Goal: Information Seeking & Learning: Learn about a topic

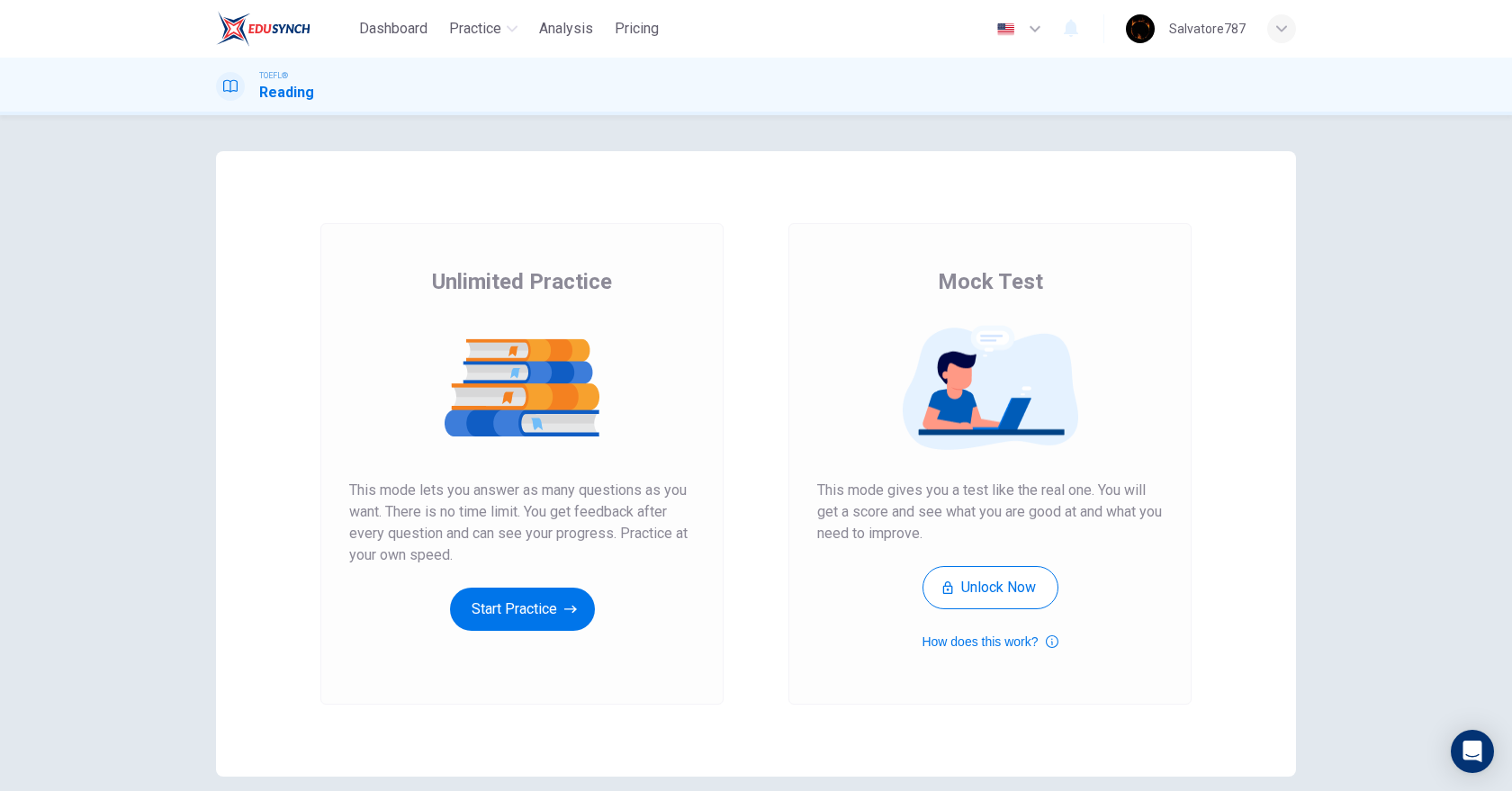
scroll to position [79, 0]
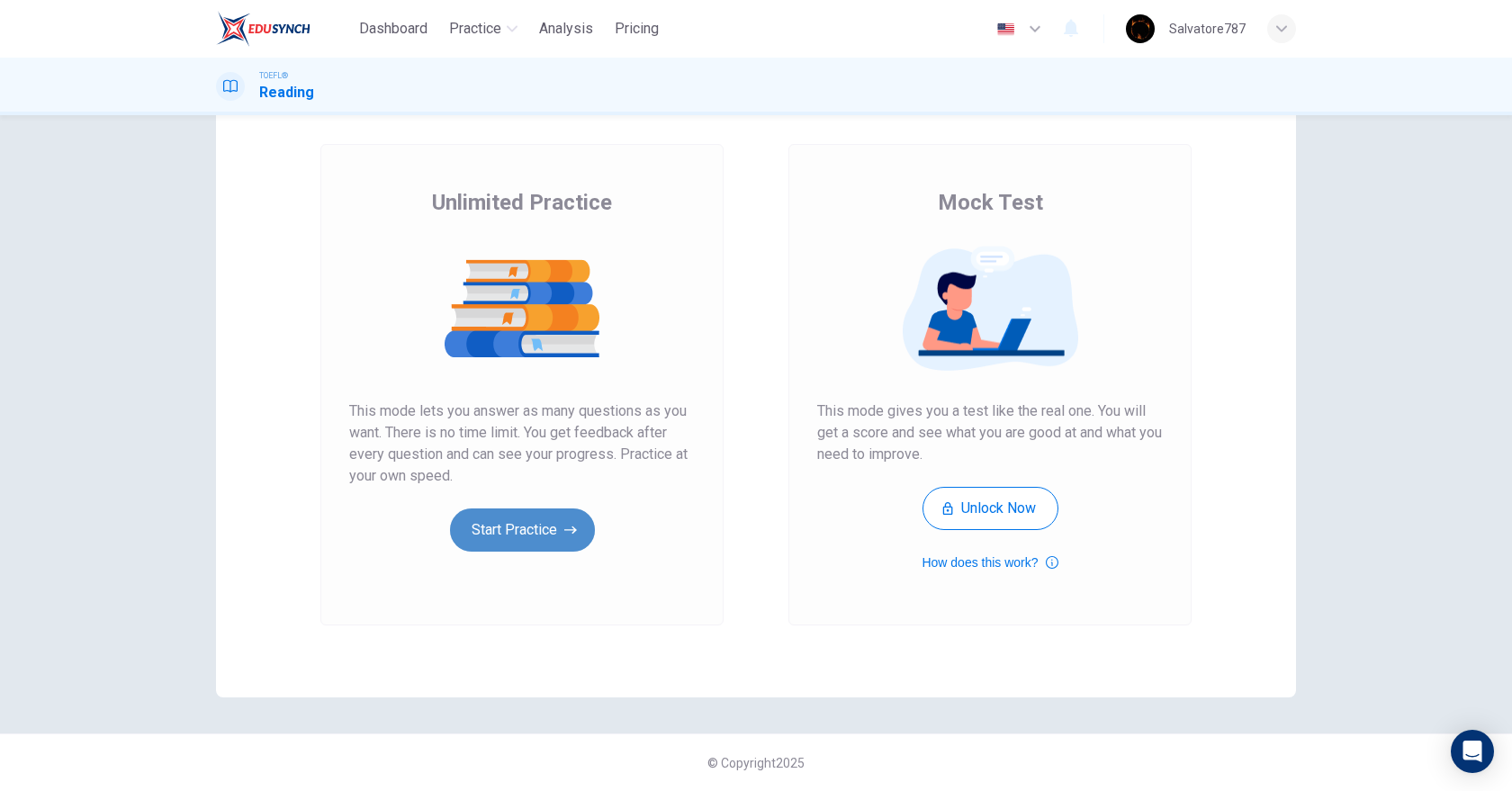
click at [479, 529] on button "Start Practice" at bounding box center [522, 530] width 145 height 44
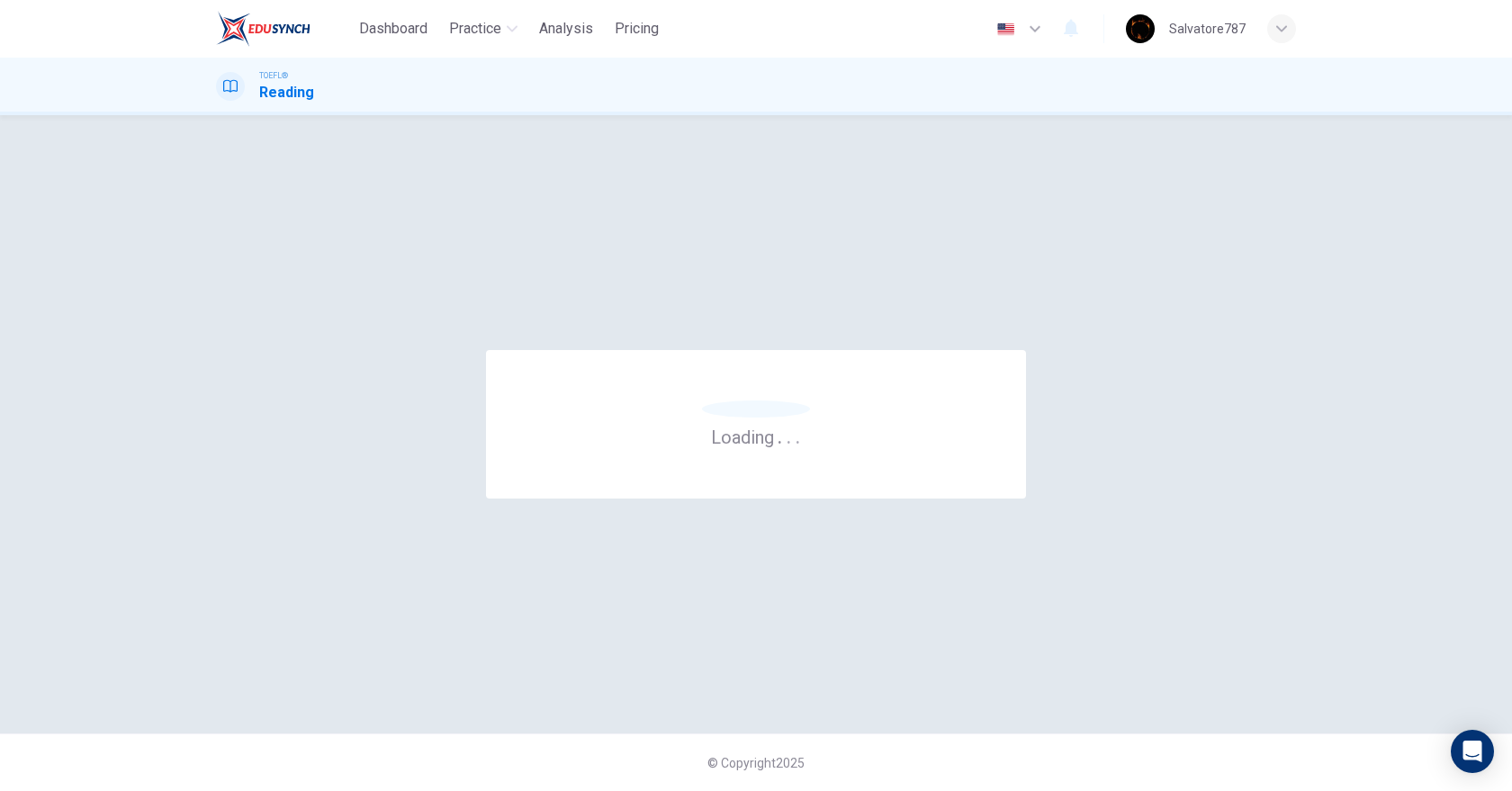
scroll to position [0, 0]
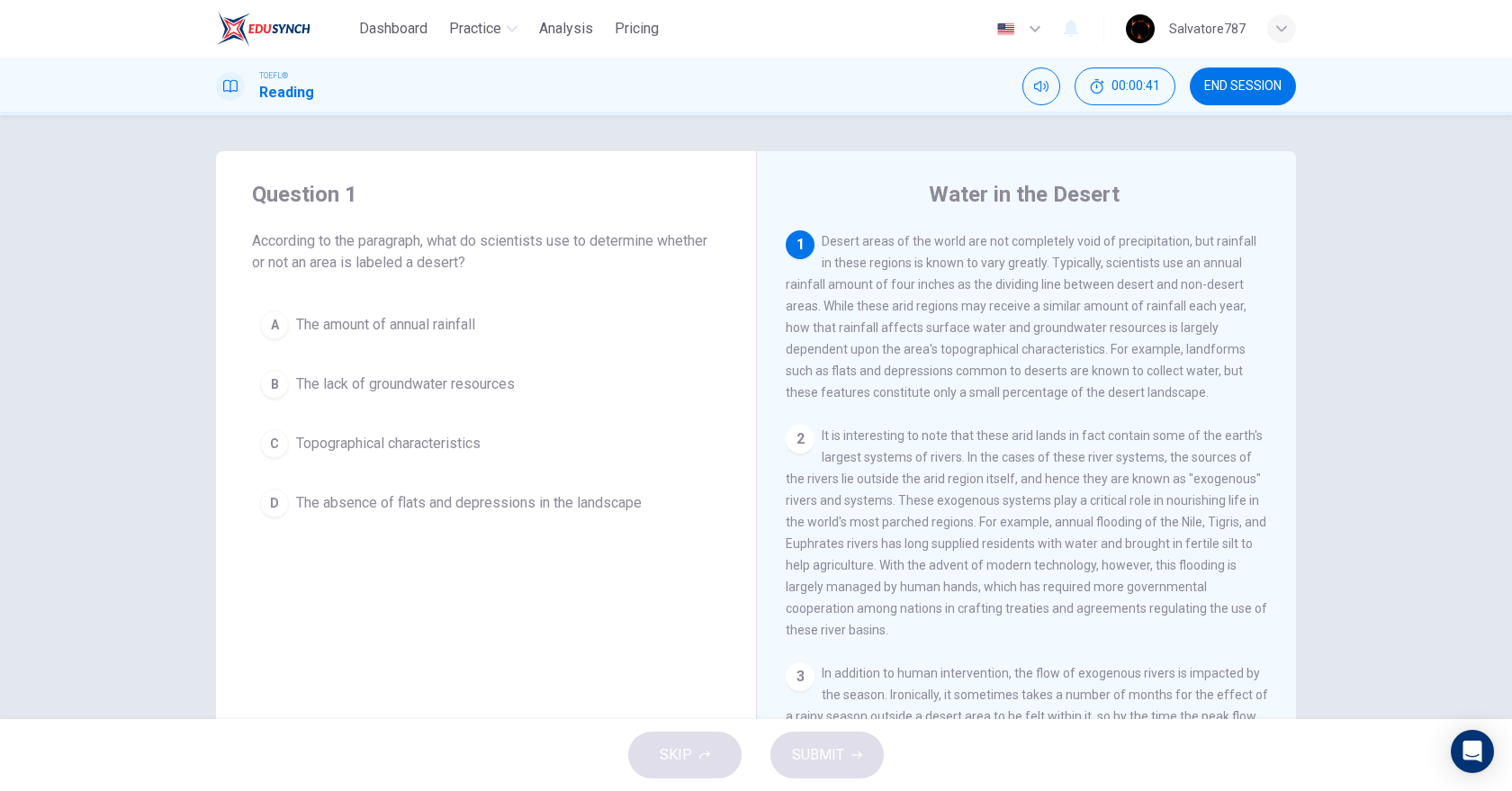
click at [356, 329] on span "The amount of annual rainfall" at bounding box center [385, 325] width 179 height 21
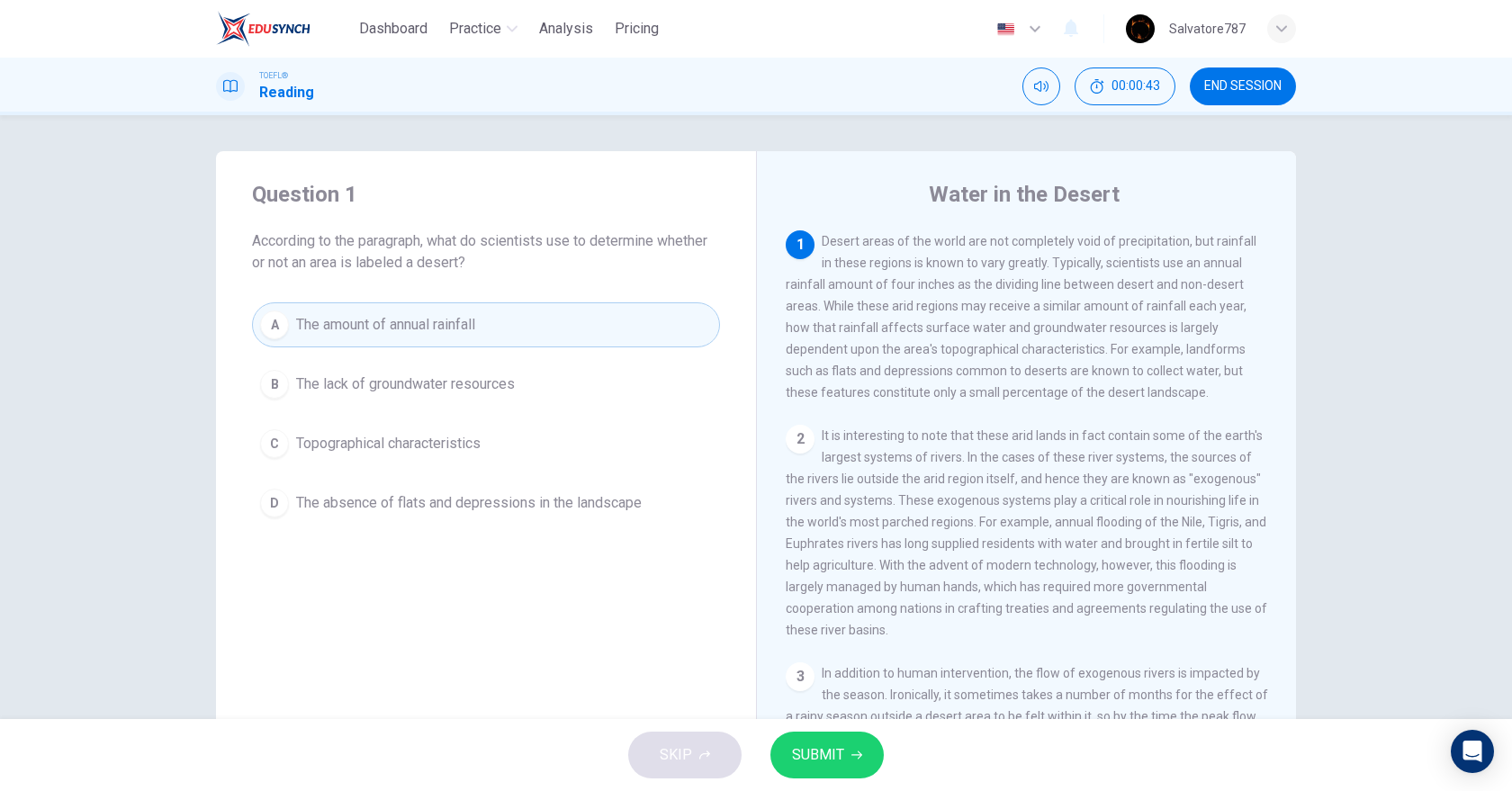
click at [826, 761] on span "SUBMIT" at bounding box center [818, 755] width 52 height 25
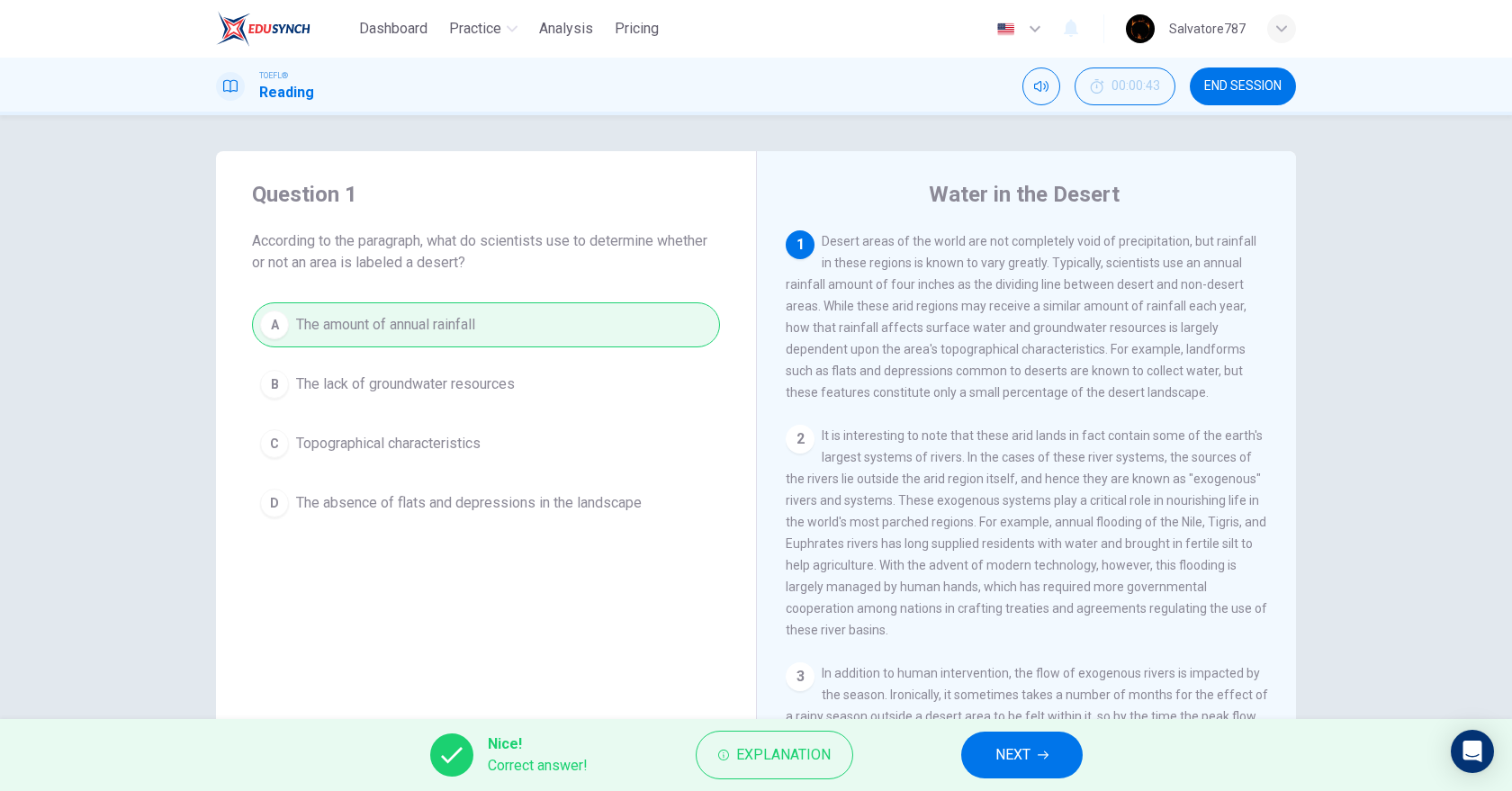
scroll to position [94, 0]
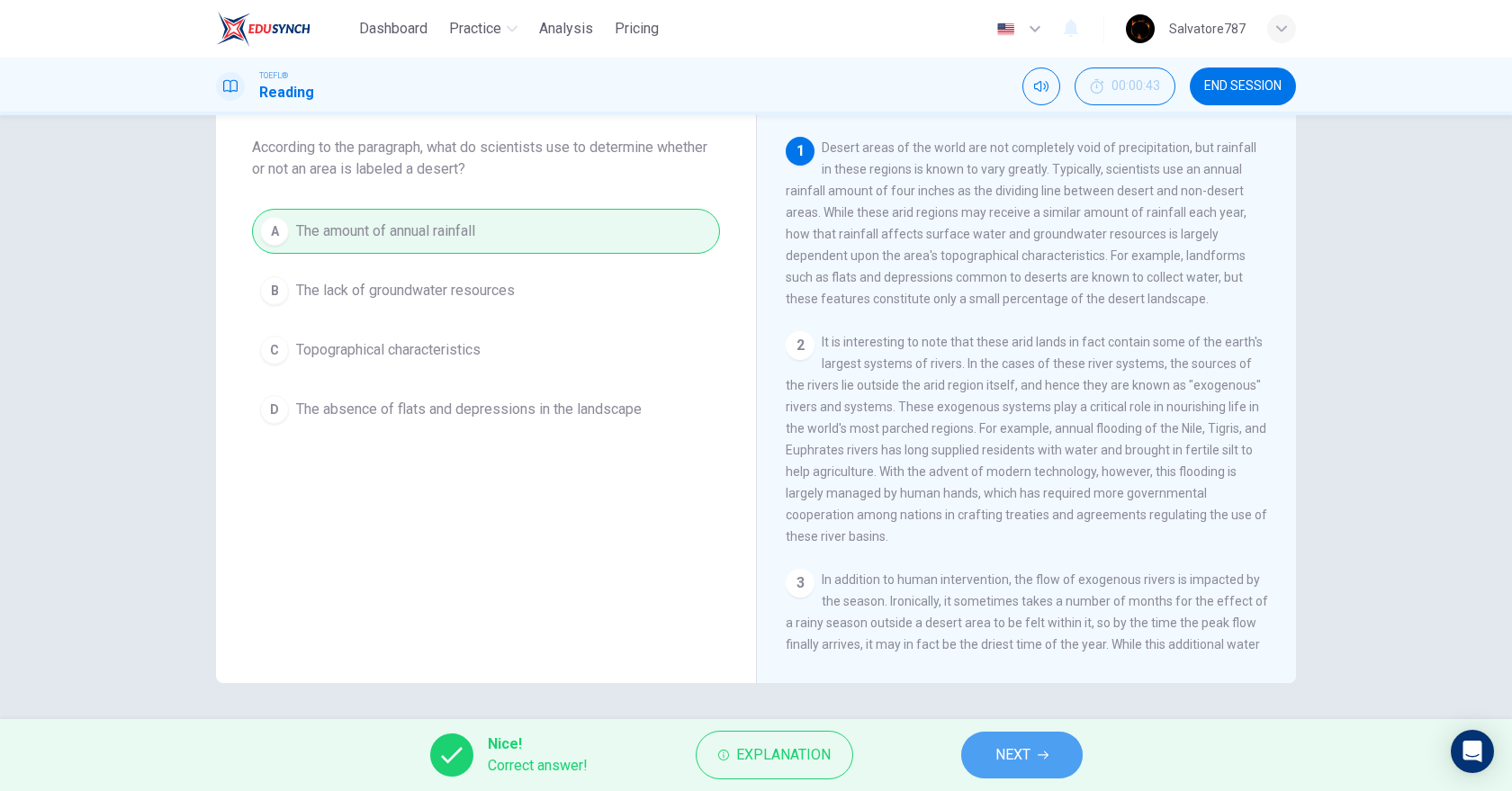
click at [971, 749] on button "NEXT" at bounding box center [1022, 755] width 122 height 46
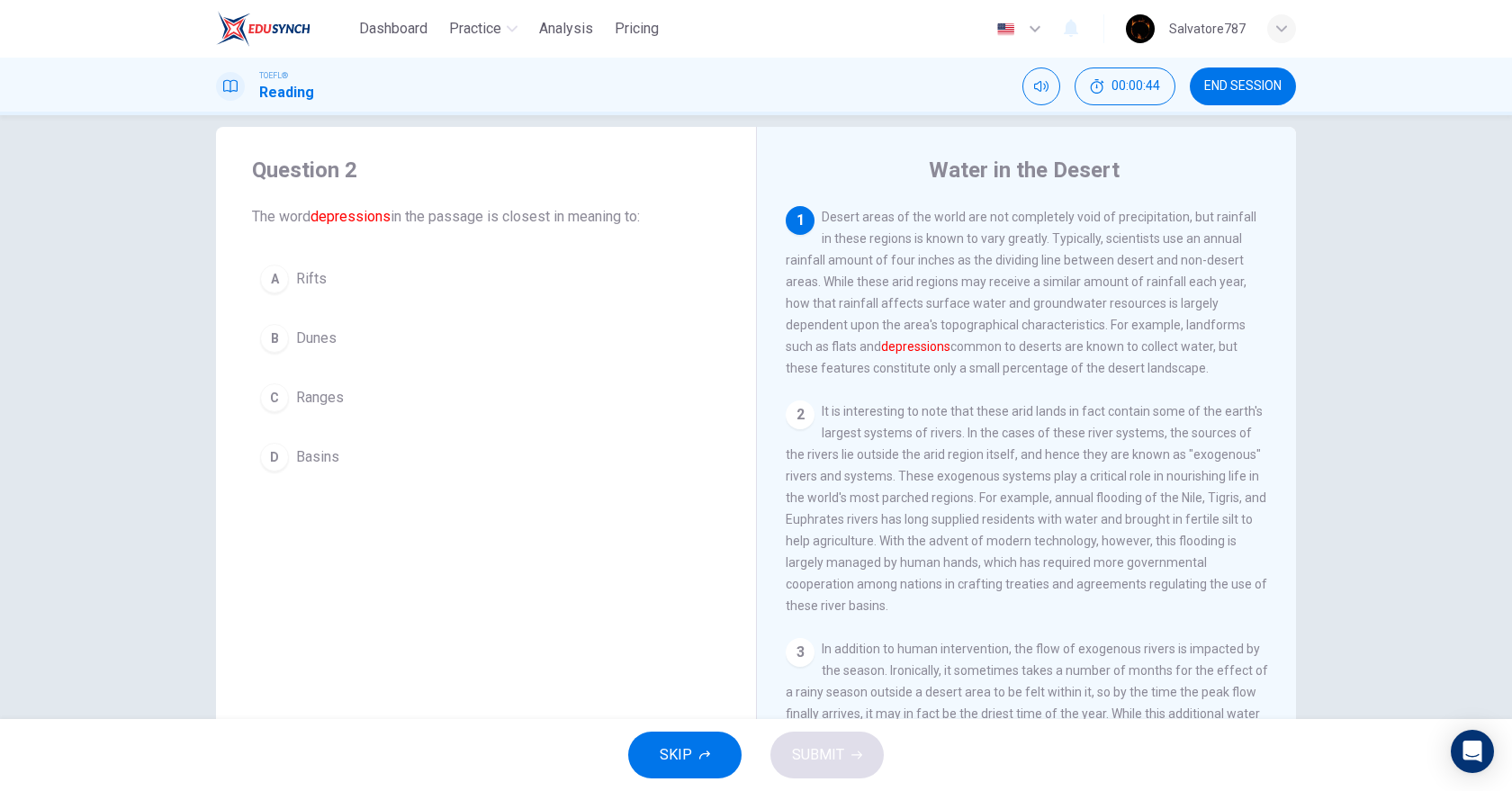
scroll to position [26, 0]
click at [358, 273] on button "A Rifts" at bounding box center [486, 277] width 468 height 45
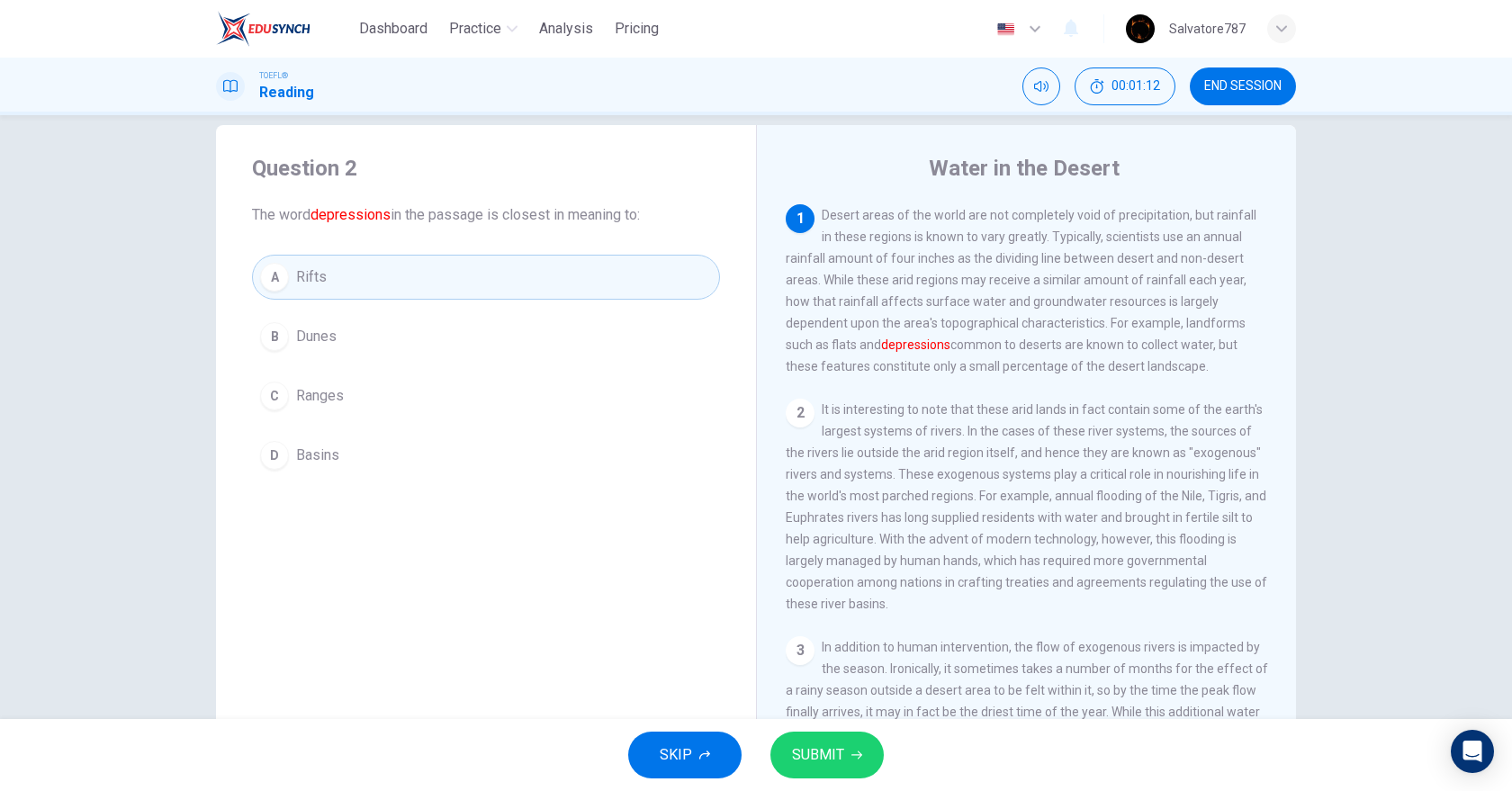
click at [864, 743] on button "SUBMIT" at bounding box center [827, 755] width 113 height 46
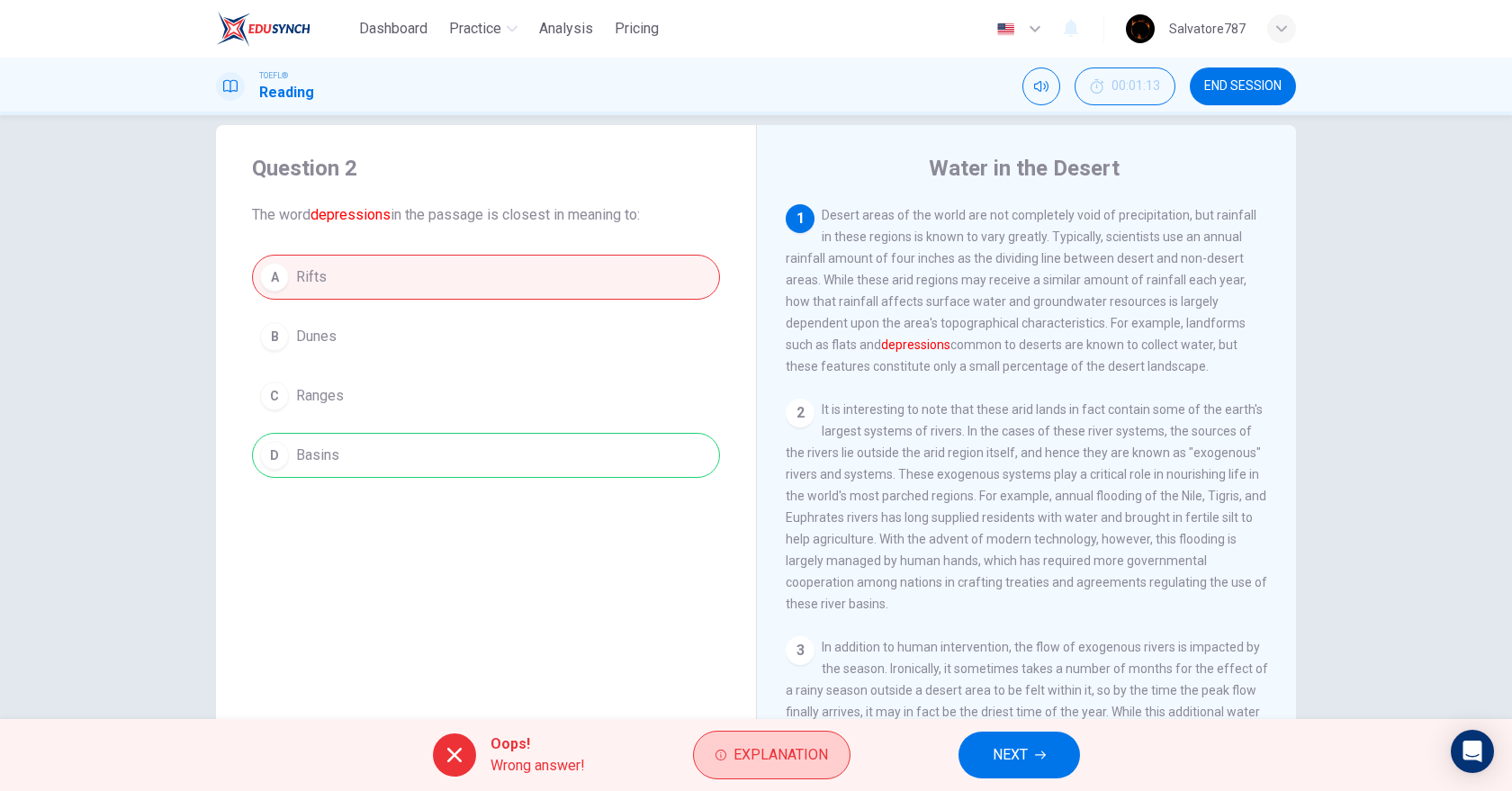
click at [807, 768] on button "Explanation" at bounding box center [771, 755] width 158 height 48
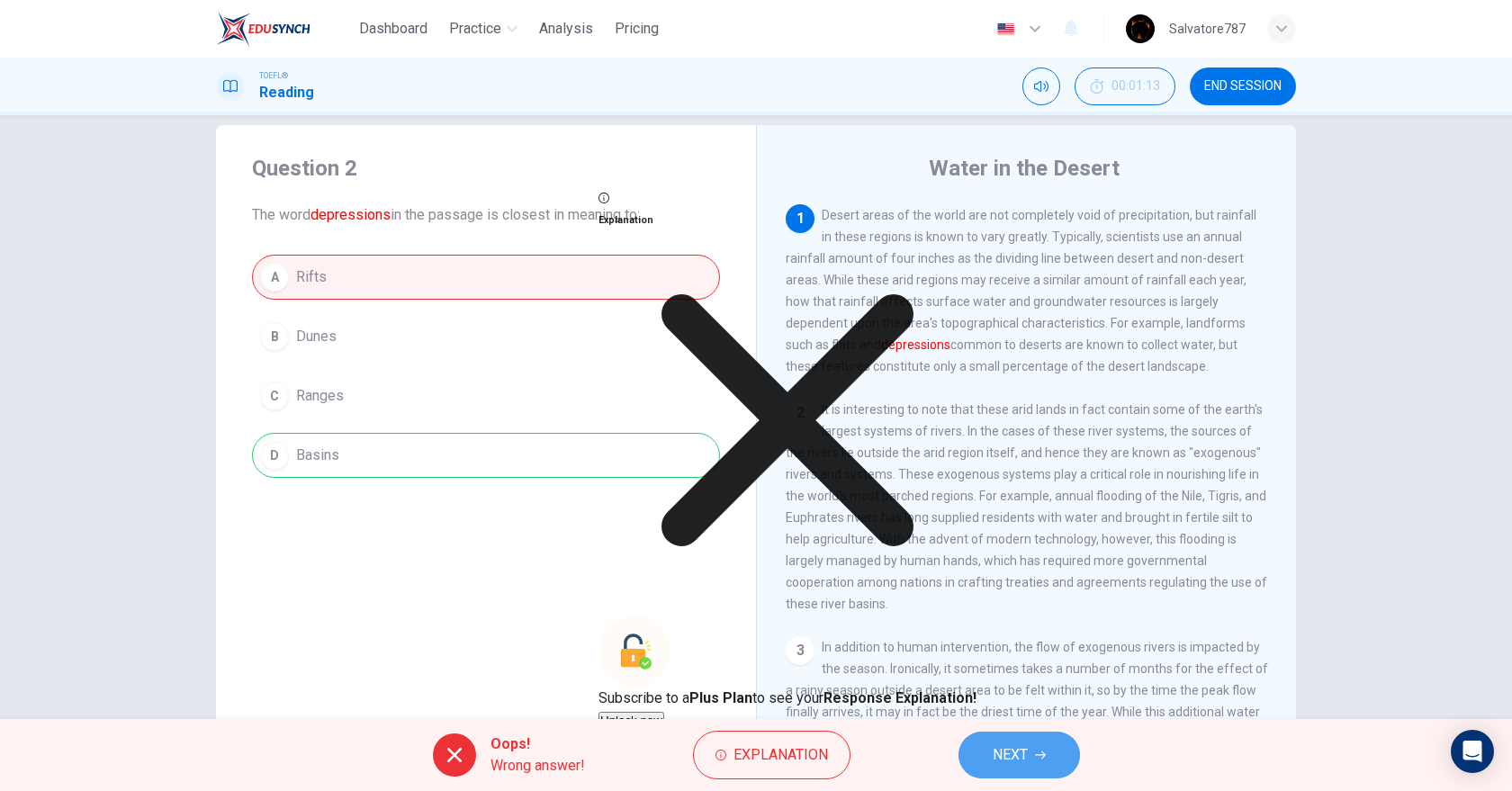
click at [1028, 742] on button "NEXT" at bounding box center [1019, 755] width 122 height 46
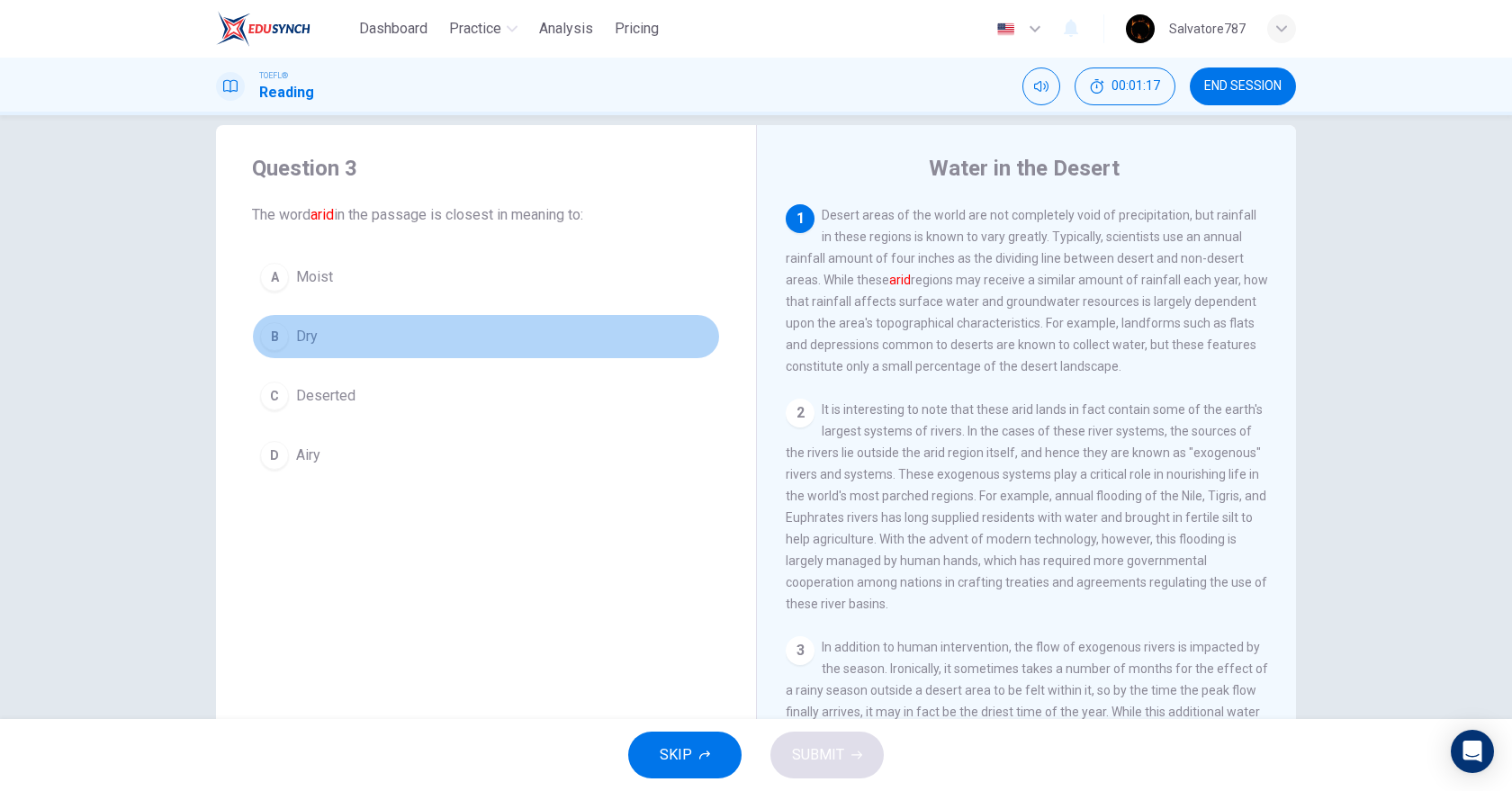
click at [291, 340] on button "B Dry" at bounding box center [486, 337] width 468 height 45
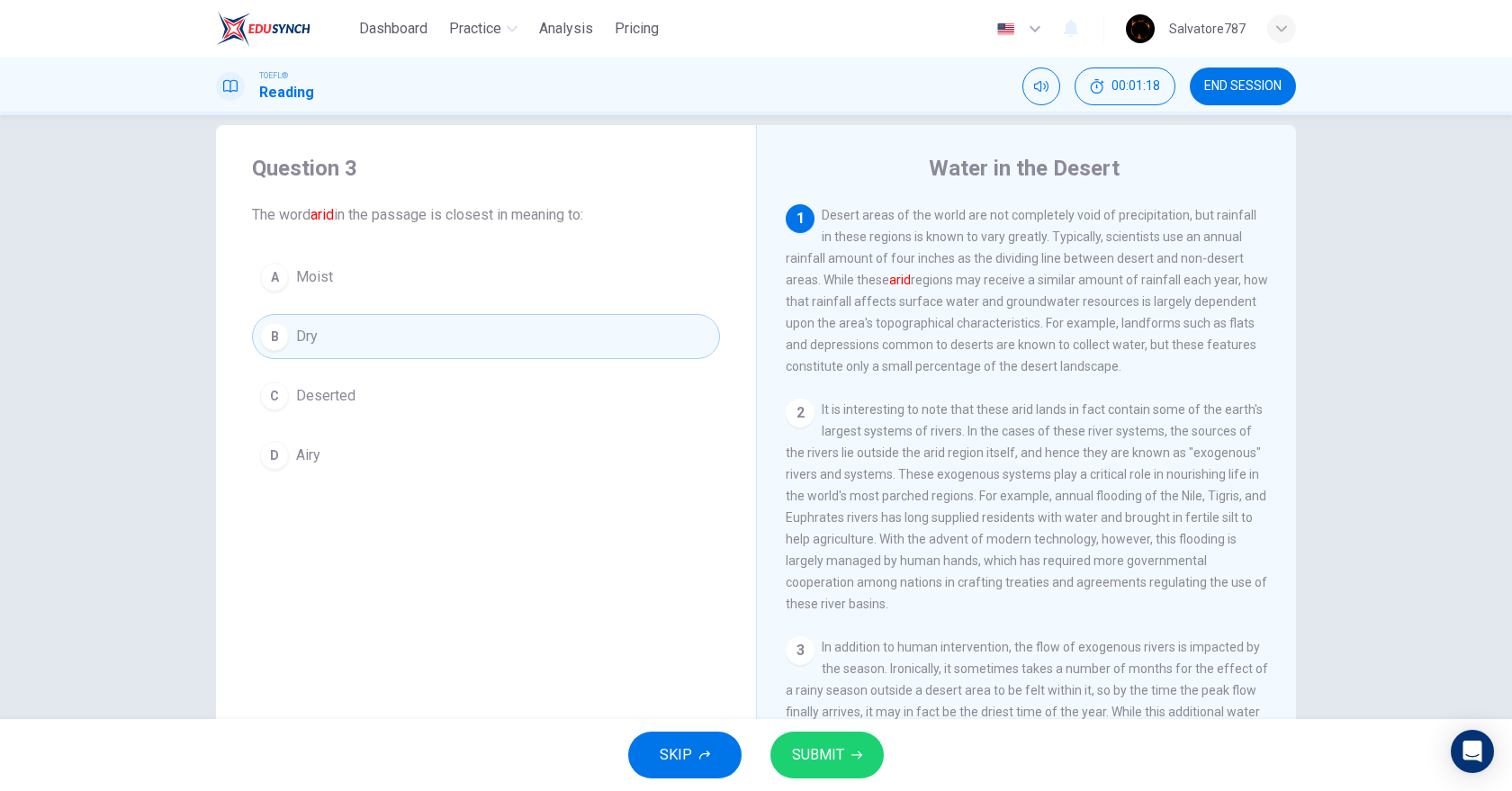
click at [827, 737] on button "SUBMIT" at bounding box center [827, 755] width 113 height 46
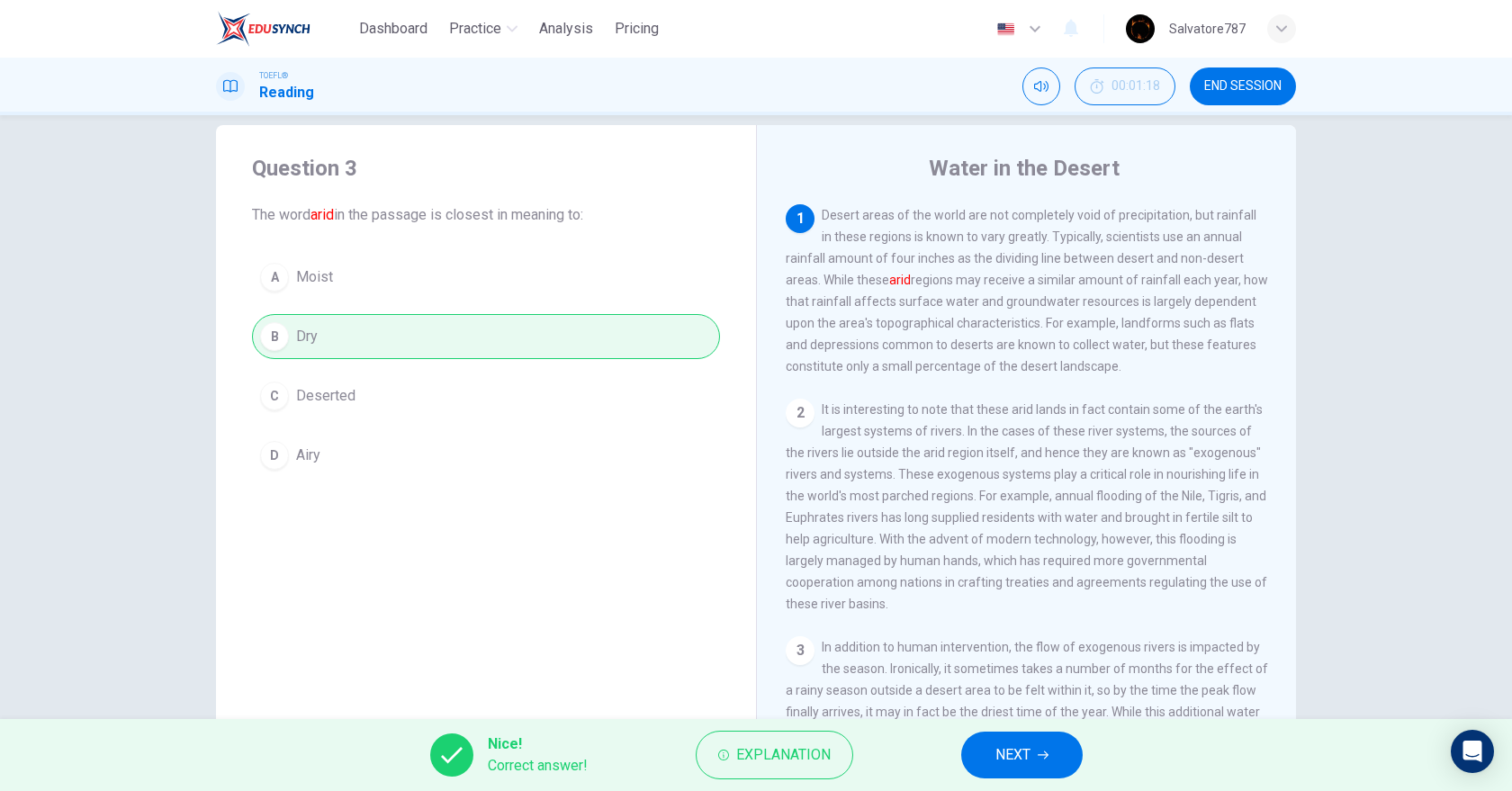
click at [1010, 745] on span "NEXT" at bounding box center [1013, 755] width 35 height 25
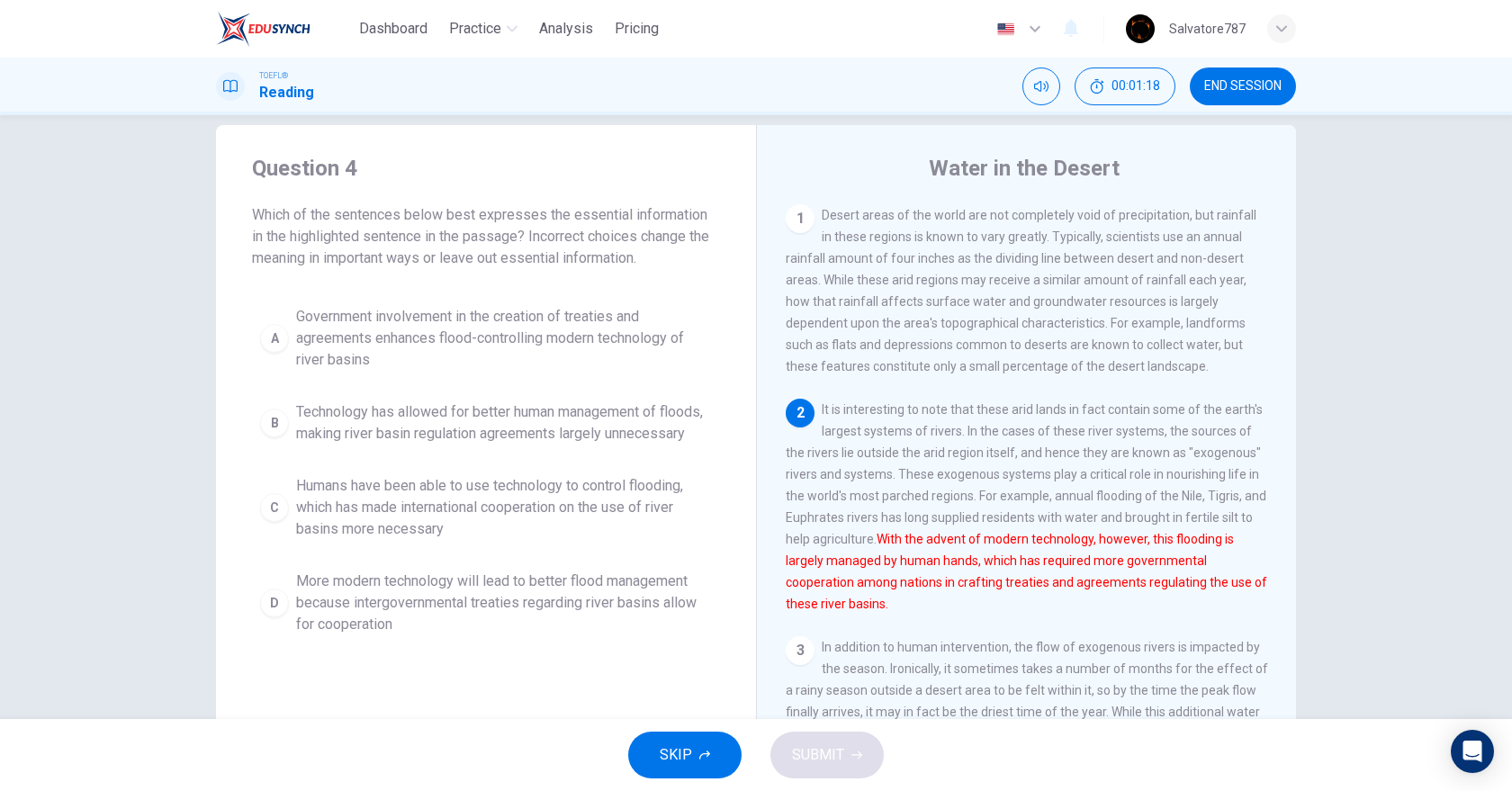
scroll to position [73, 0]
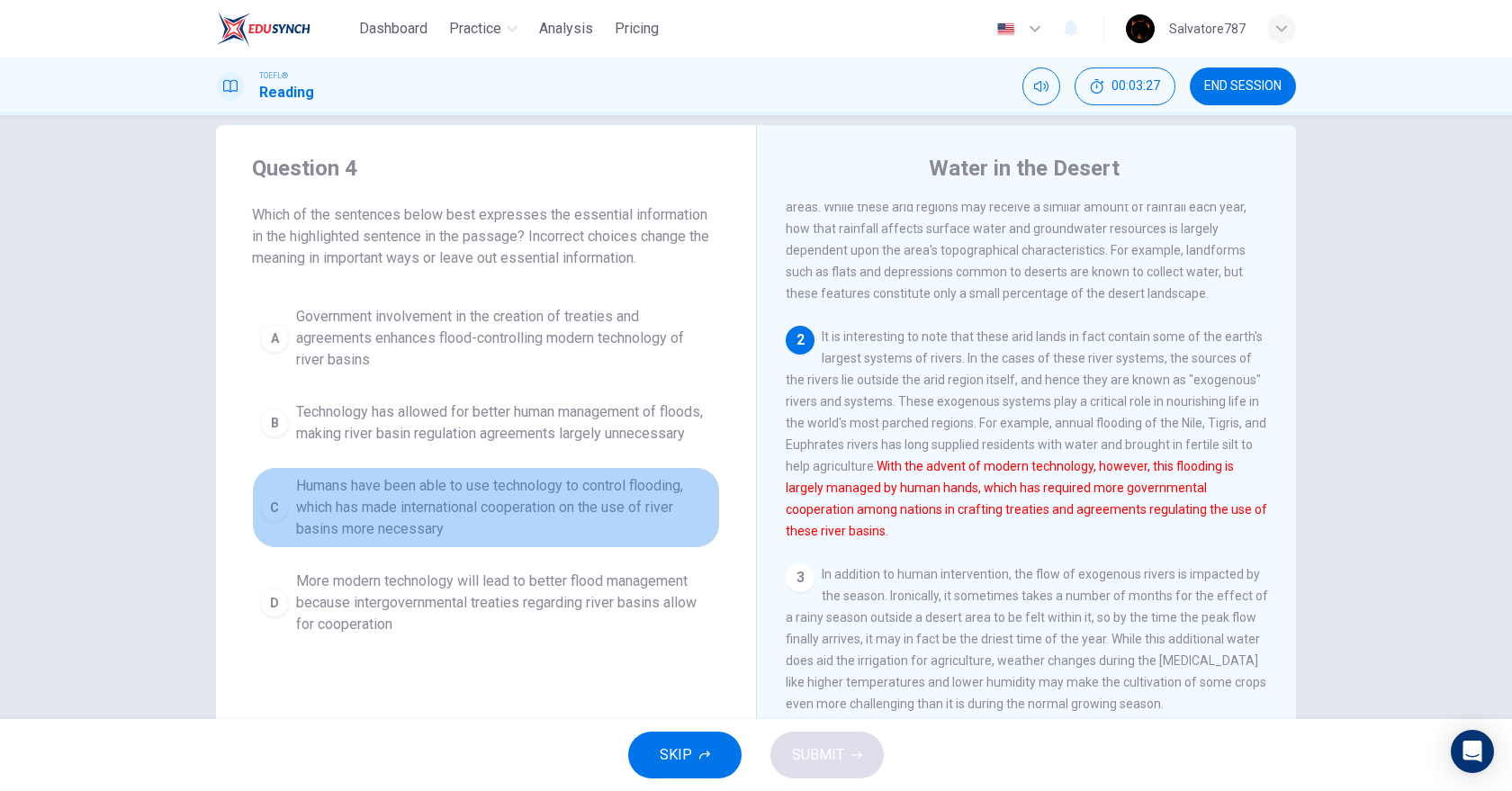
click at [609, 515] on span "Humans have been able to use technology to control flooding, which has made int…" at bounding box center [504, 508] width 416 height 65
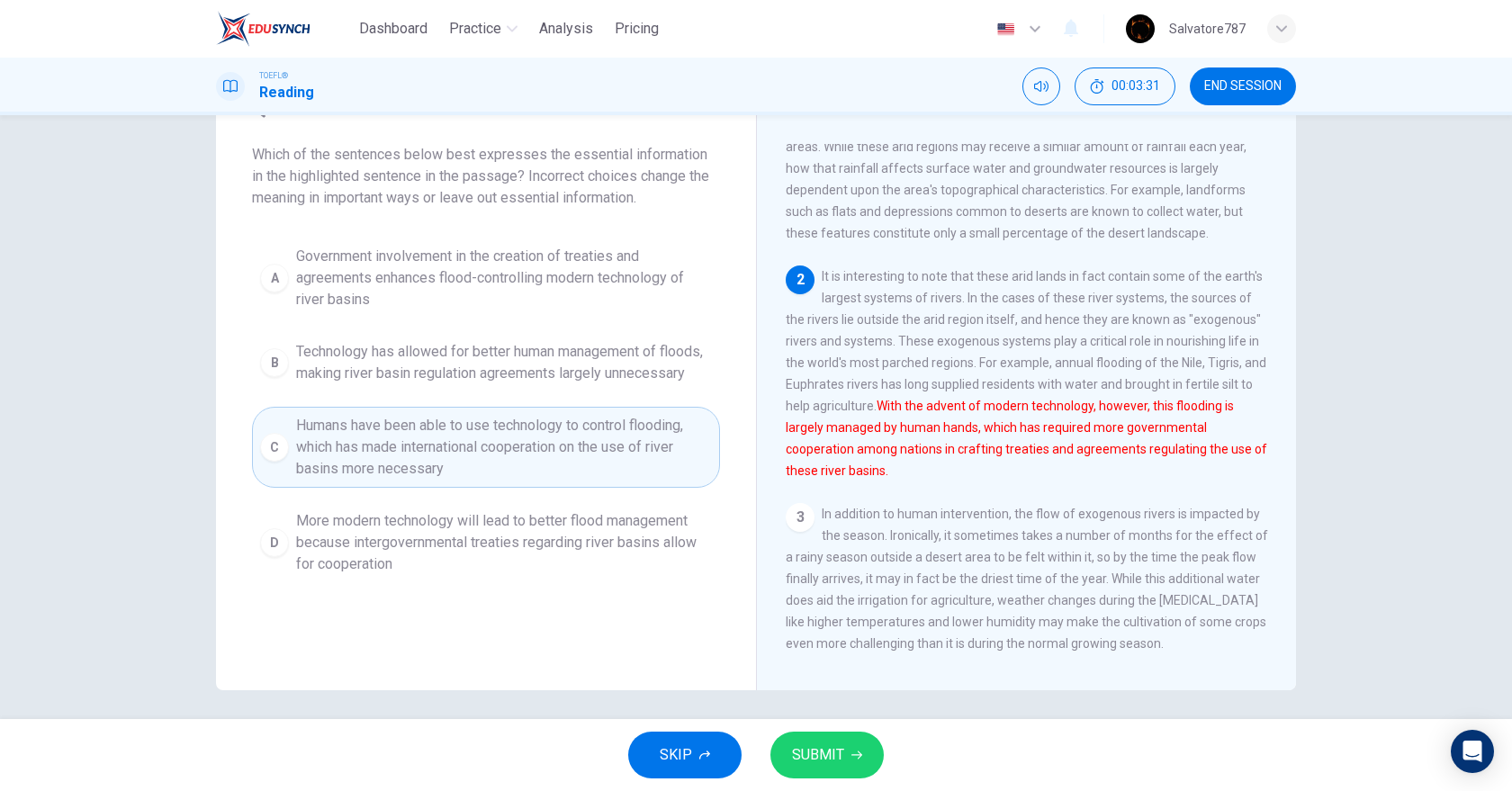
scroll to position [80, 0]
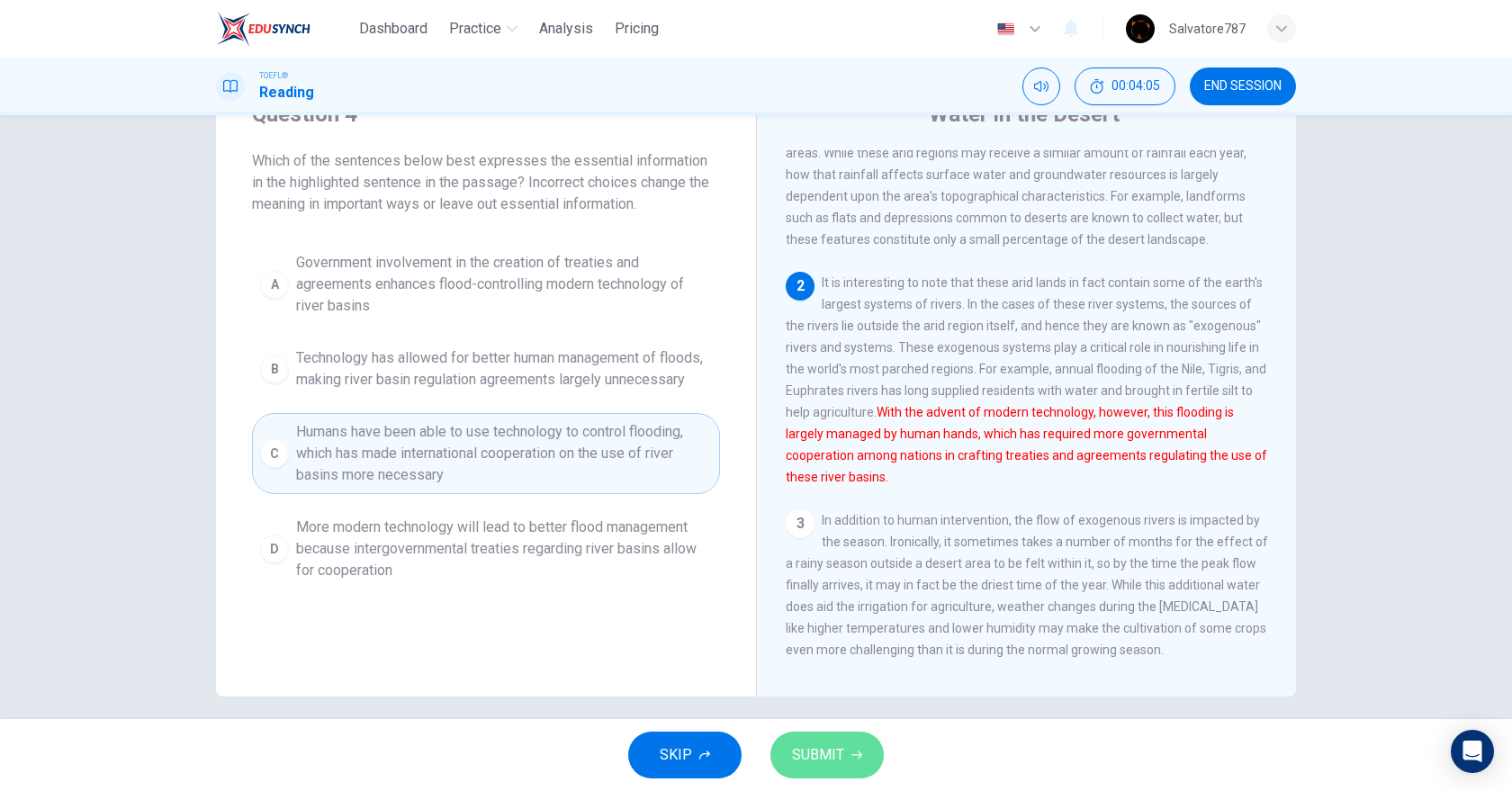
click at [781, 742] on button "SUBMIT" at bounding box center [827, 755] width 113 height 46
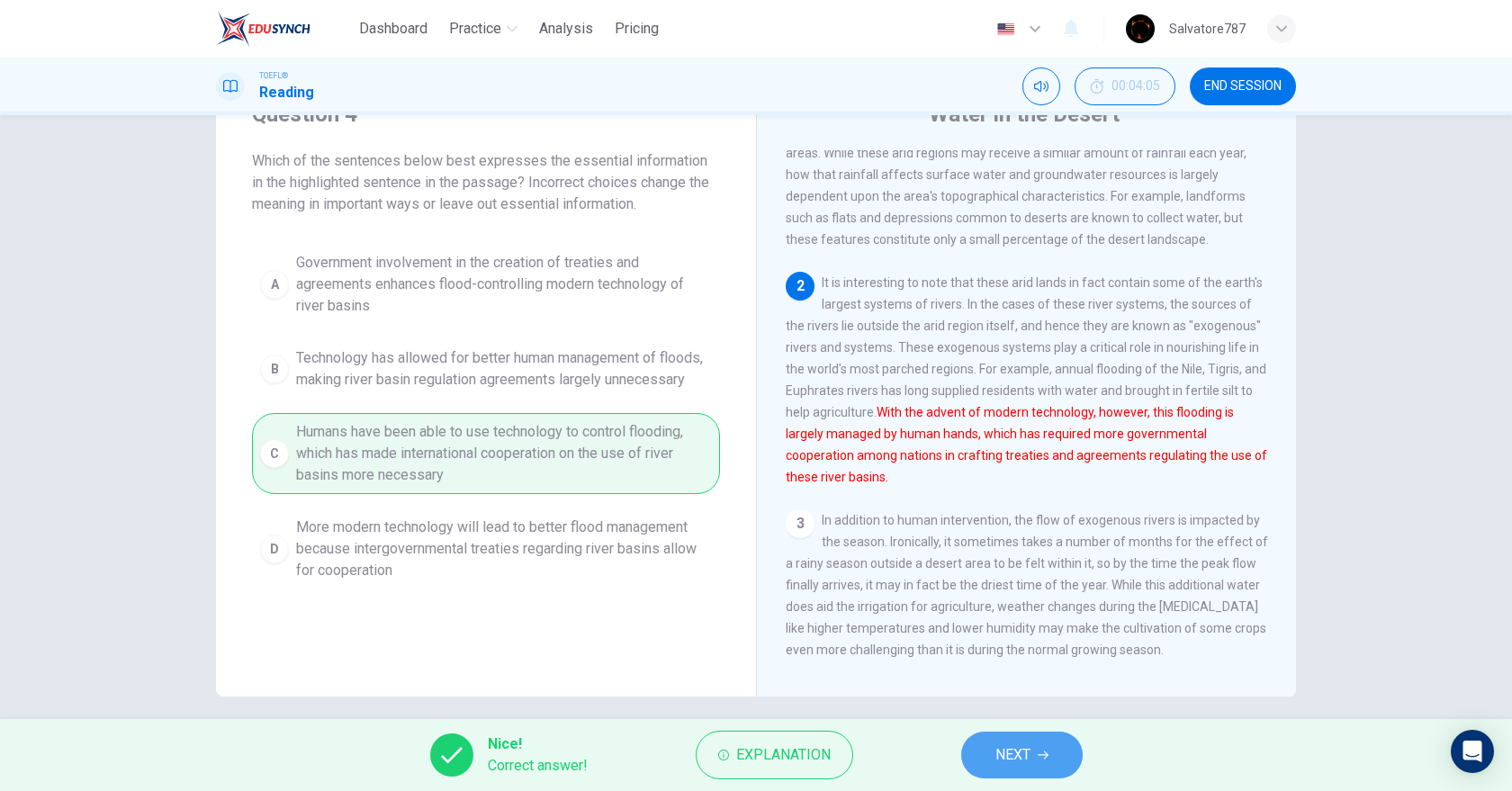
click at [1027, 756] on span "NEXT" at bounding box center [1013, 755] width 35 height 25
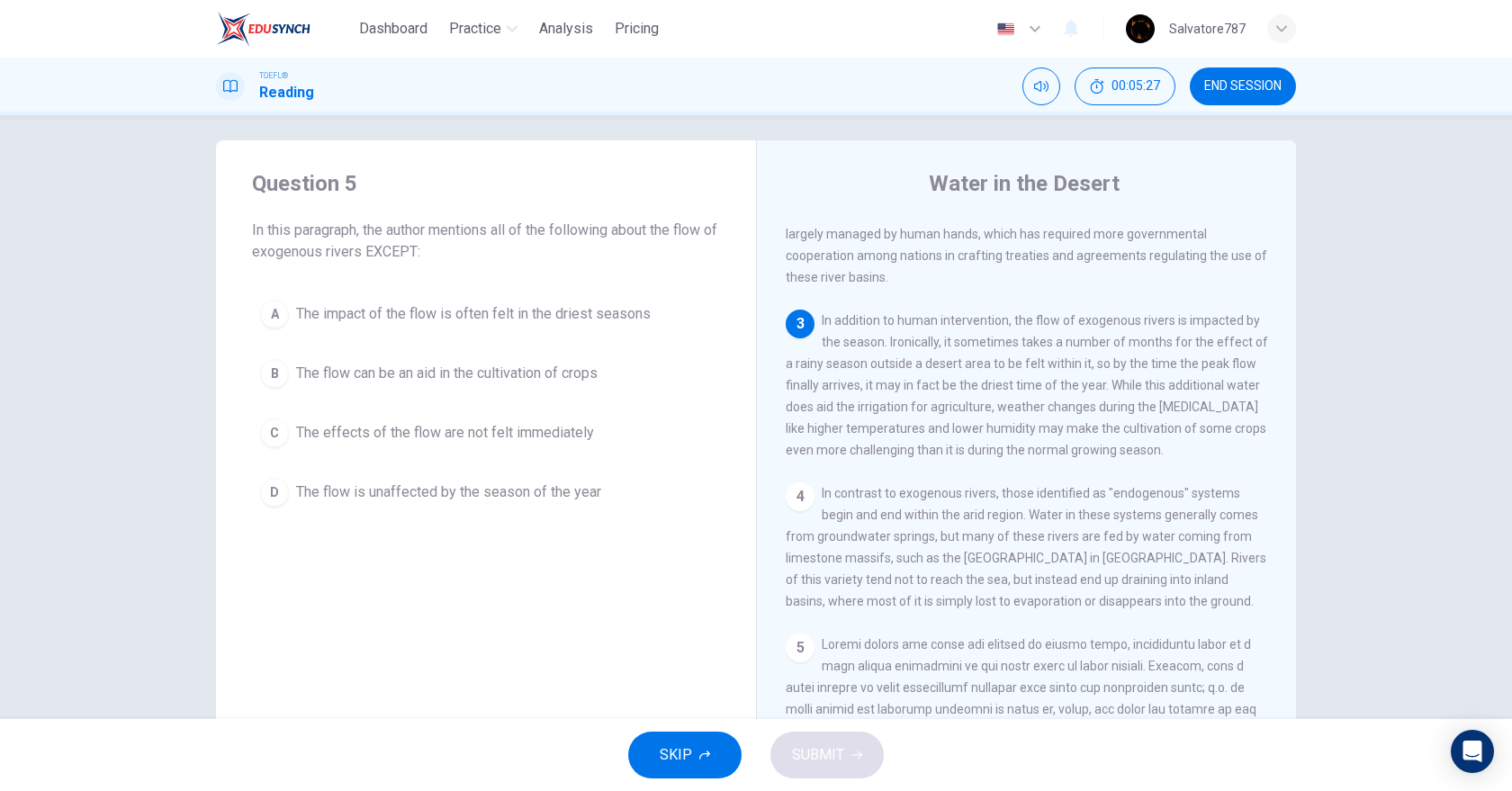
scroll to position [339, 0]
drag, startPoint x: 573, startPoint y: 498, endPoint x: 552, endPoint y: 510, distance: 24.2
click at [552, 510] on button "D The flow is unaffected by the season of the year" at bounding box center [486, 492] width 468 height 45
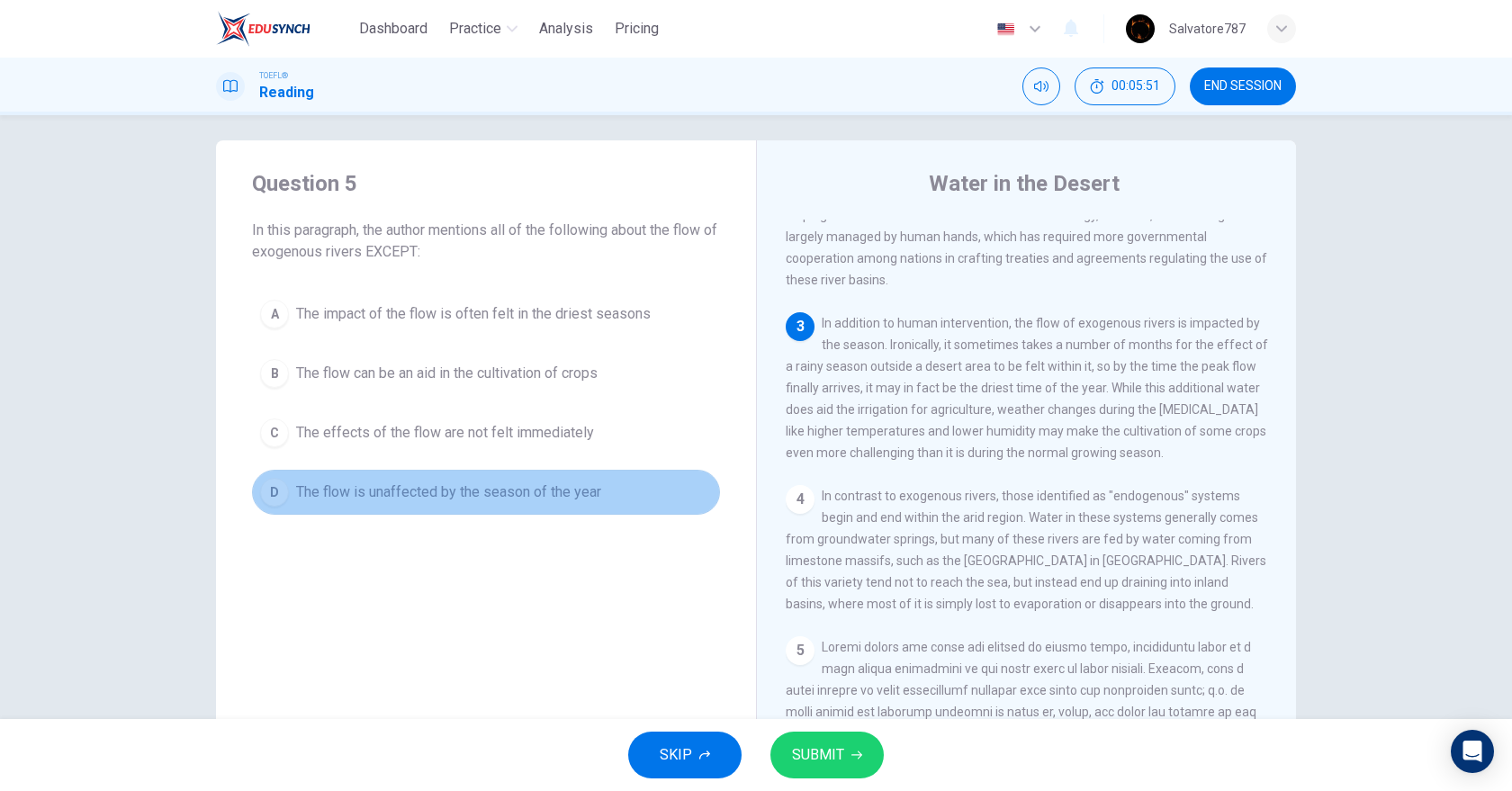
click at [552, 510] on button "D The flow is unaffected by the season of the year" at bounding box center [486, 492] width 468 height 45
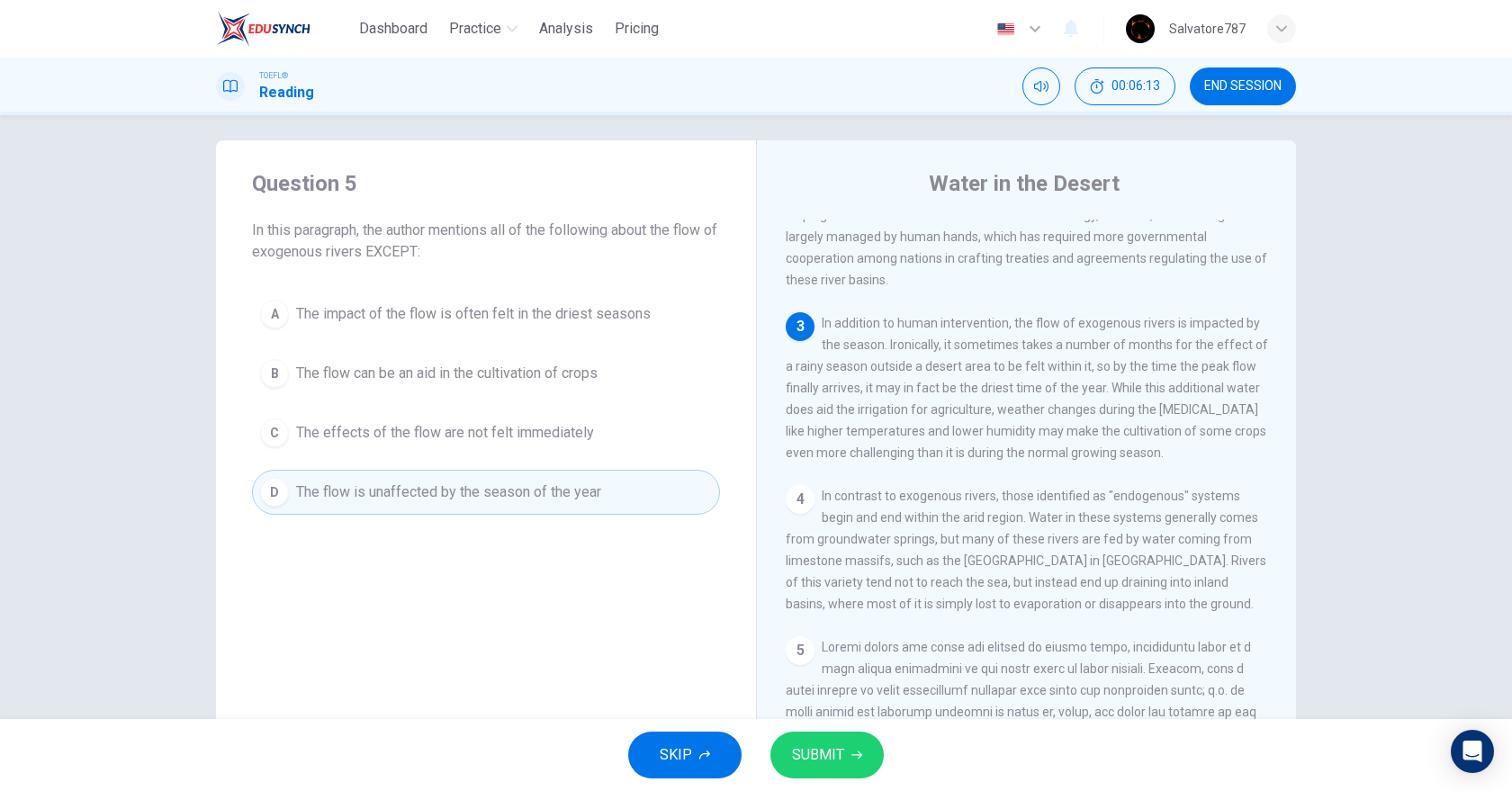
click at [819, 748] on span "SUBMIT" at bounding box center [818, 755] width 52 height 25
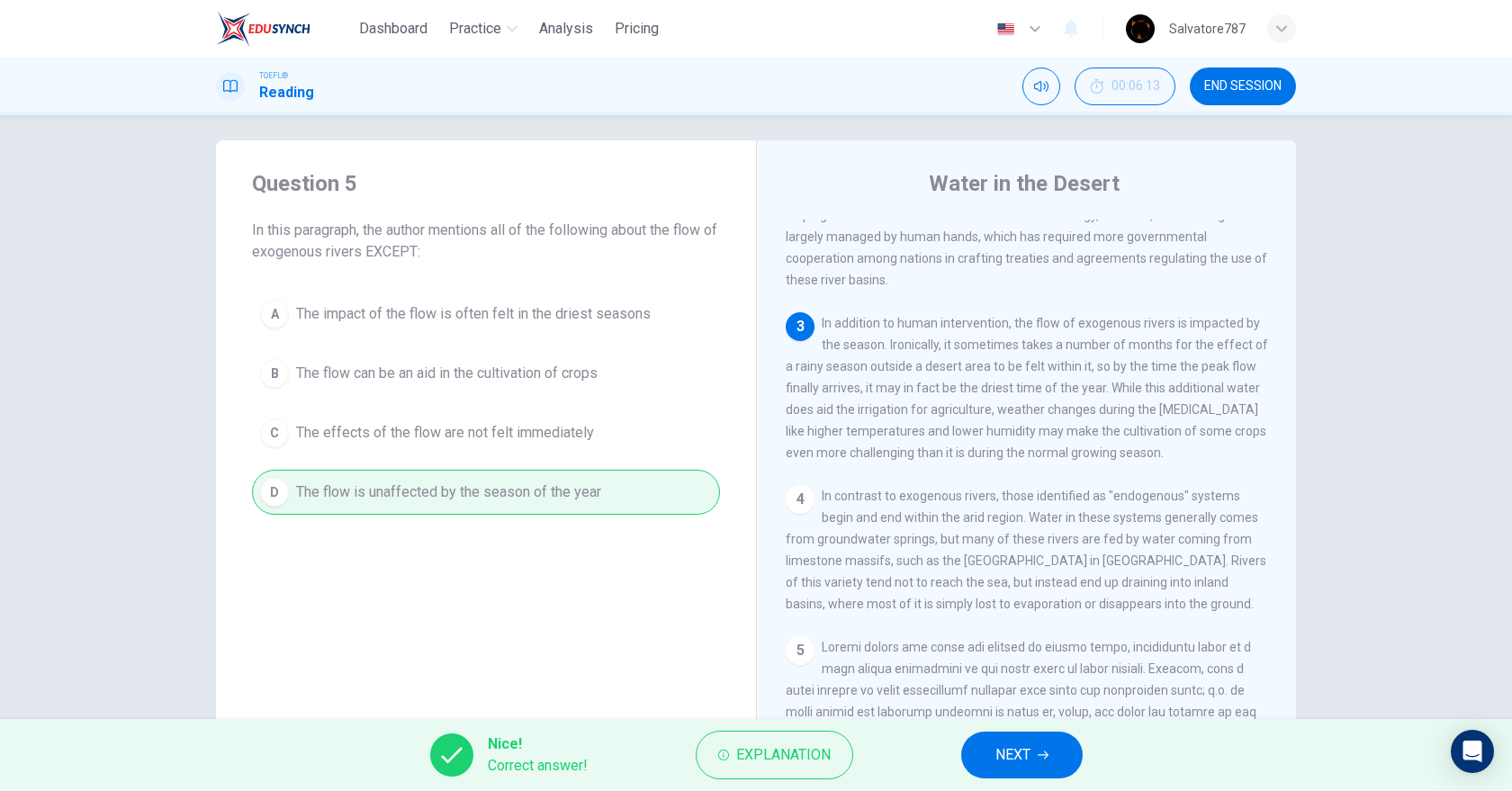
click at [492, 368] on div "A The impact of the flow is often felt in the driest seasons B The flow can be …" at bounding box center [486, 403] width 468 height 223
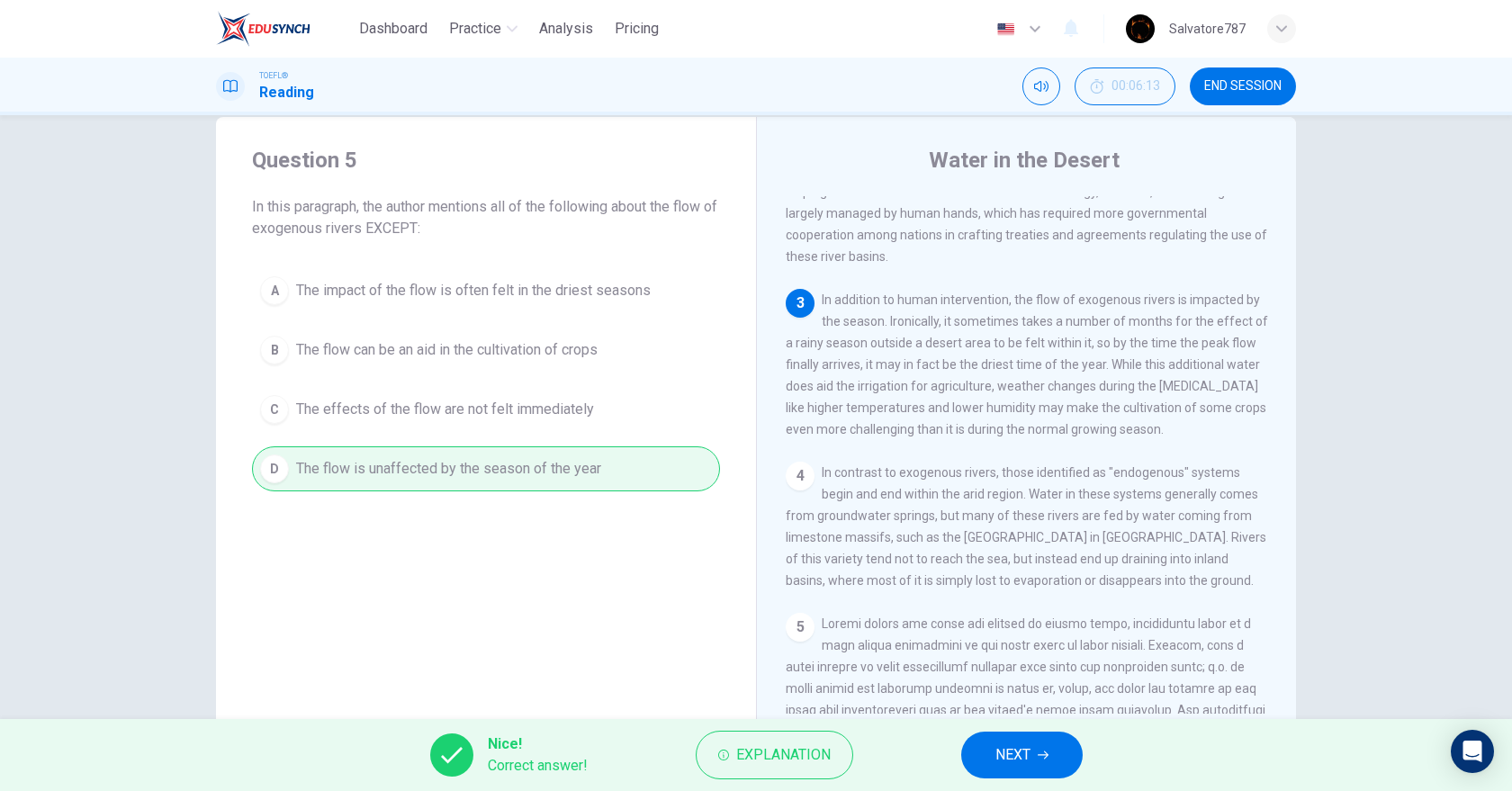
scroll to position [0, 0]
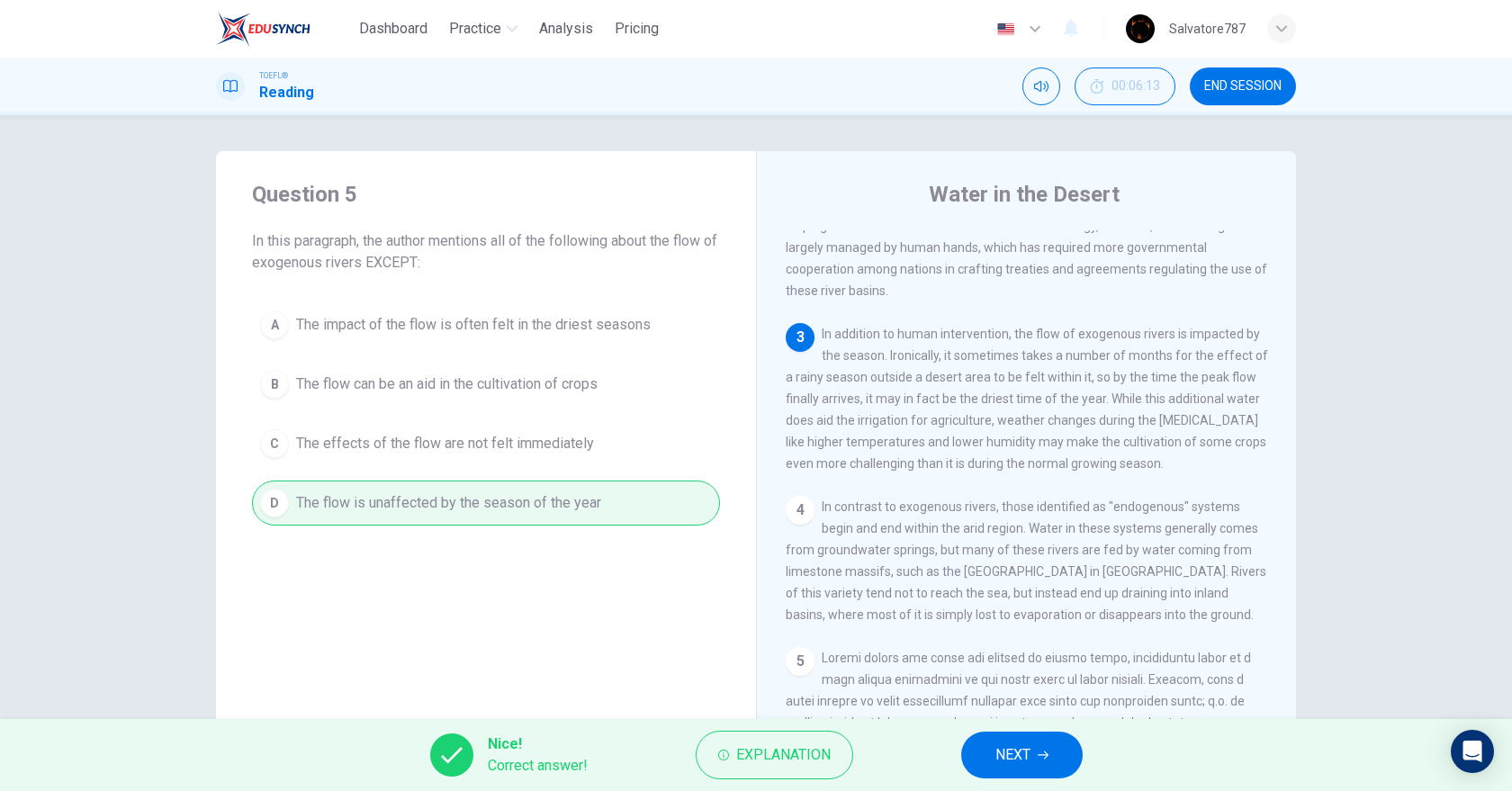
click at [1236, 87] on span "END SESSION" at bounding box center [1243, 86] width 77 height 15
